Goal: Task Accomplishment & Management: Use online tool/utility

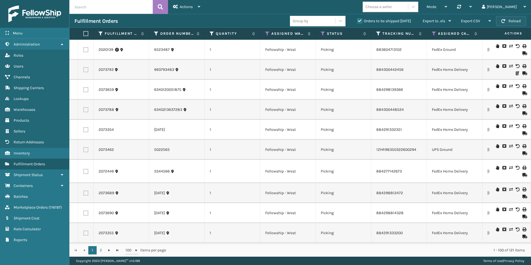
click at [508, 21] on button "Reload" at bounding box center [511, 21] width 30 height 10
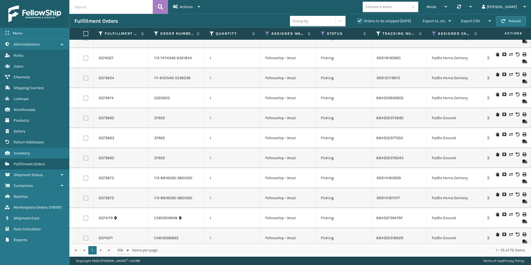
scroll to position [222, 0]
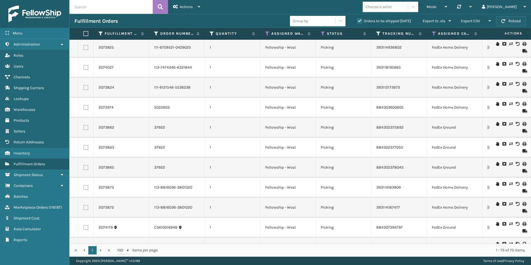
click at [514, 19] on button "Reload" at bounding box center [511, 21] width 30 height 10
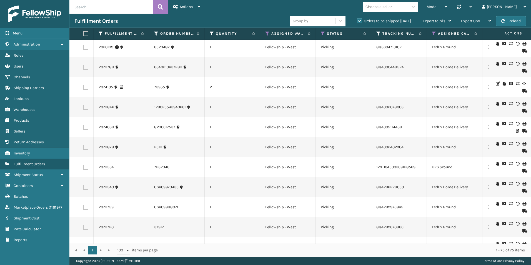
scroll to position [0, 0]
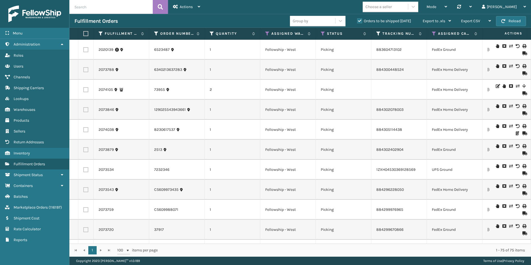
click at [393, 249] on div "1 - 75 of 75 items" at bounding box center [345, 250] width 359 height 6
click at [508, 19] on button "Reload" at bounding box center [511, 21] width 30 height 10
click at [518, 21] on button "Reload" at bounding box center [511, 21] width 30 height 10
click at [261, 249] on div "1 - 72 of 72 items" at bounding box center [345, 250] width 359 height 6
click at [519, 19] on button "Reload" at bounding box center [511, 21] width 30 height 10
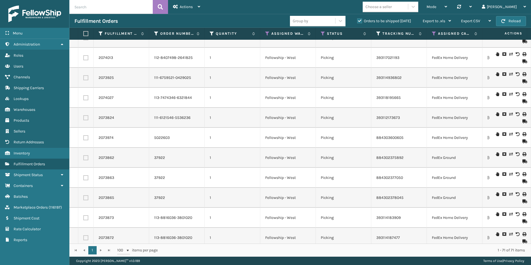
scroll to position [222, 0]
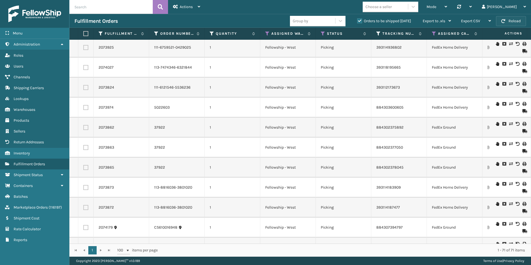
click at [505, 19] on button "Reload" at bounding box center [511, 21] width 30 height 10
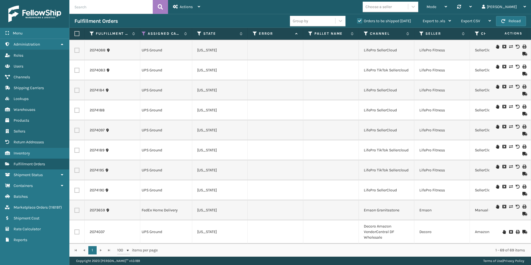
scroll to position [0, 235]
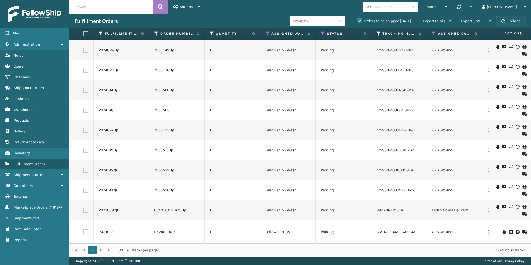
click at [514, 17] on button "Reload" at bounding box center [511, 21] width 30 height 10
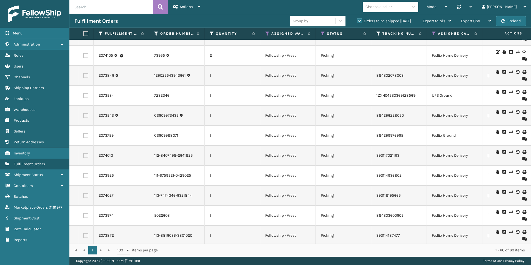
scroll to position [83, 0]
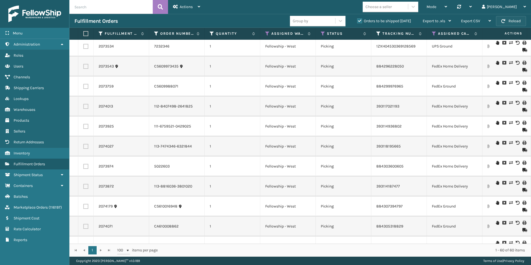
click at [514, 21] on button "Reload" at bounding box center [511, 21] width 30 height 10
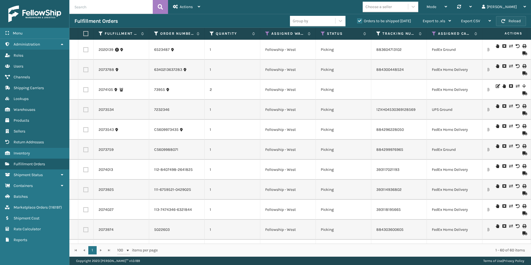
click at [508, 22] on button "Reload" at bounding box center [511, 21] width 30 height 10
click at [514, 21] on button "Reload" at bounding box center [511, 21] width 30 height 10
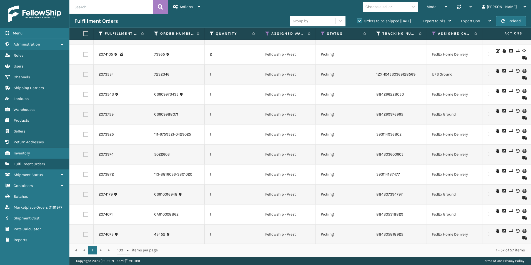
scroll to position [56, 0]
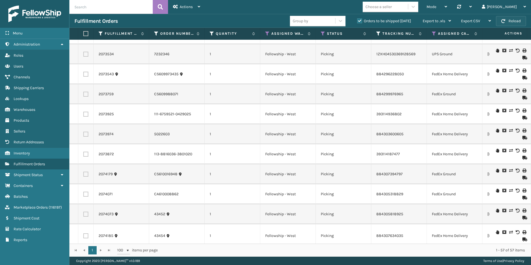
click at [510, 20] on button "Reload" at bounding box center [511, 21] width 30 height 10
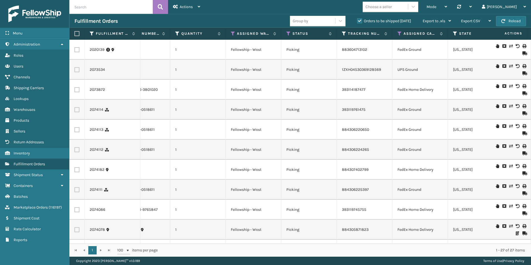
scroll to position [0, 30]
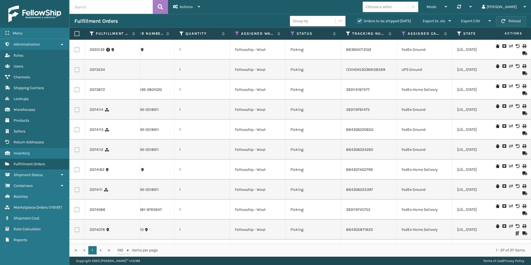
click at [508, 20] on button "Reload" at bounding box center [511, 21] width 30 height 10
